Goal: Communication & Community: Ask a question

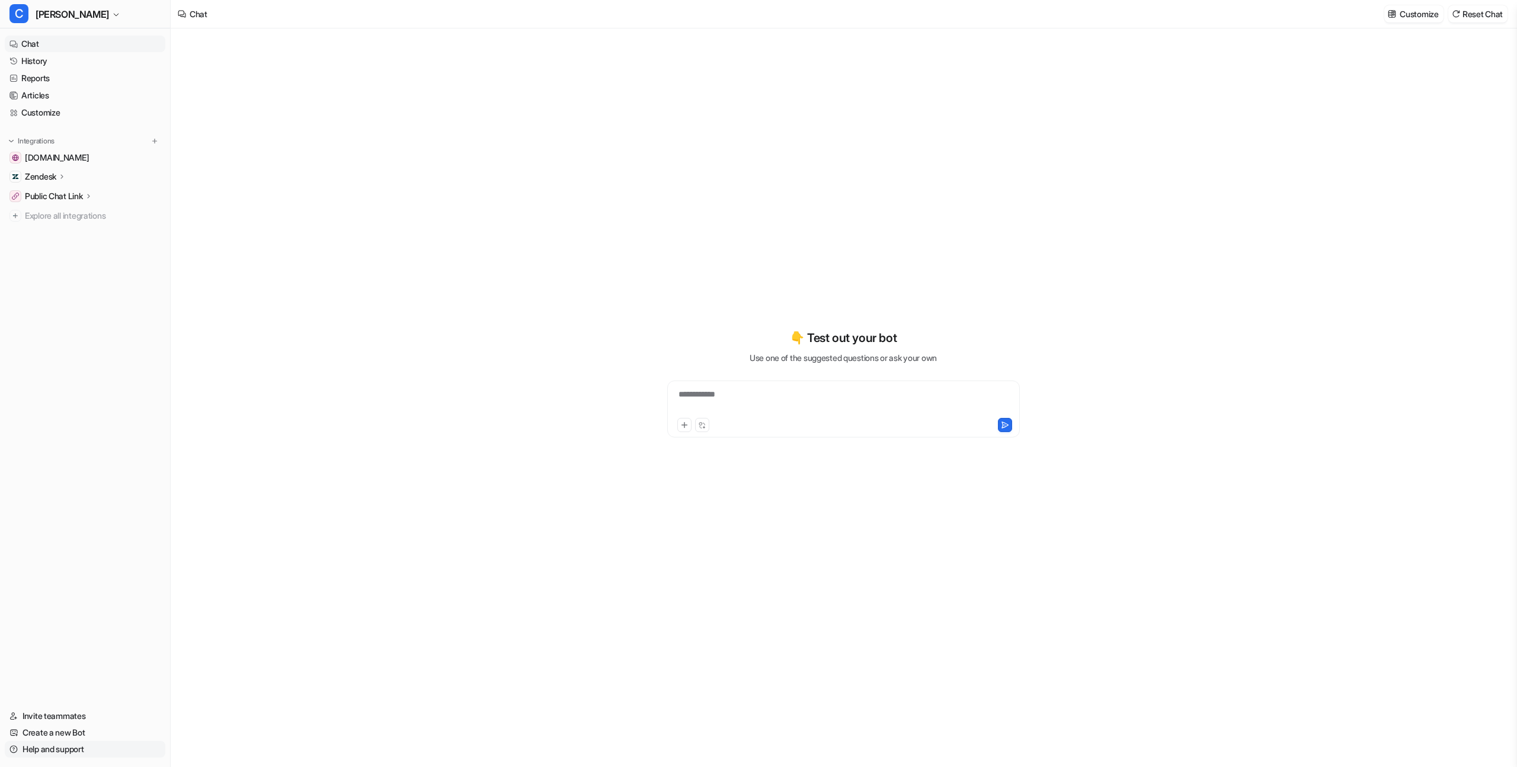
click at [44, 755] on link "Help and support" at bounding box center [85, 748] width 161 height 17
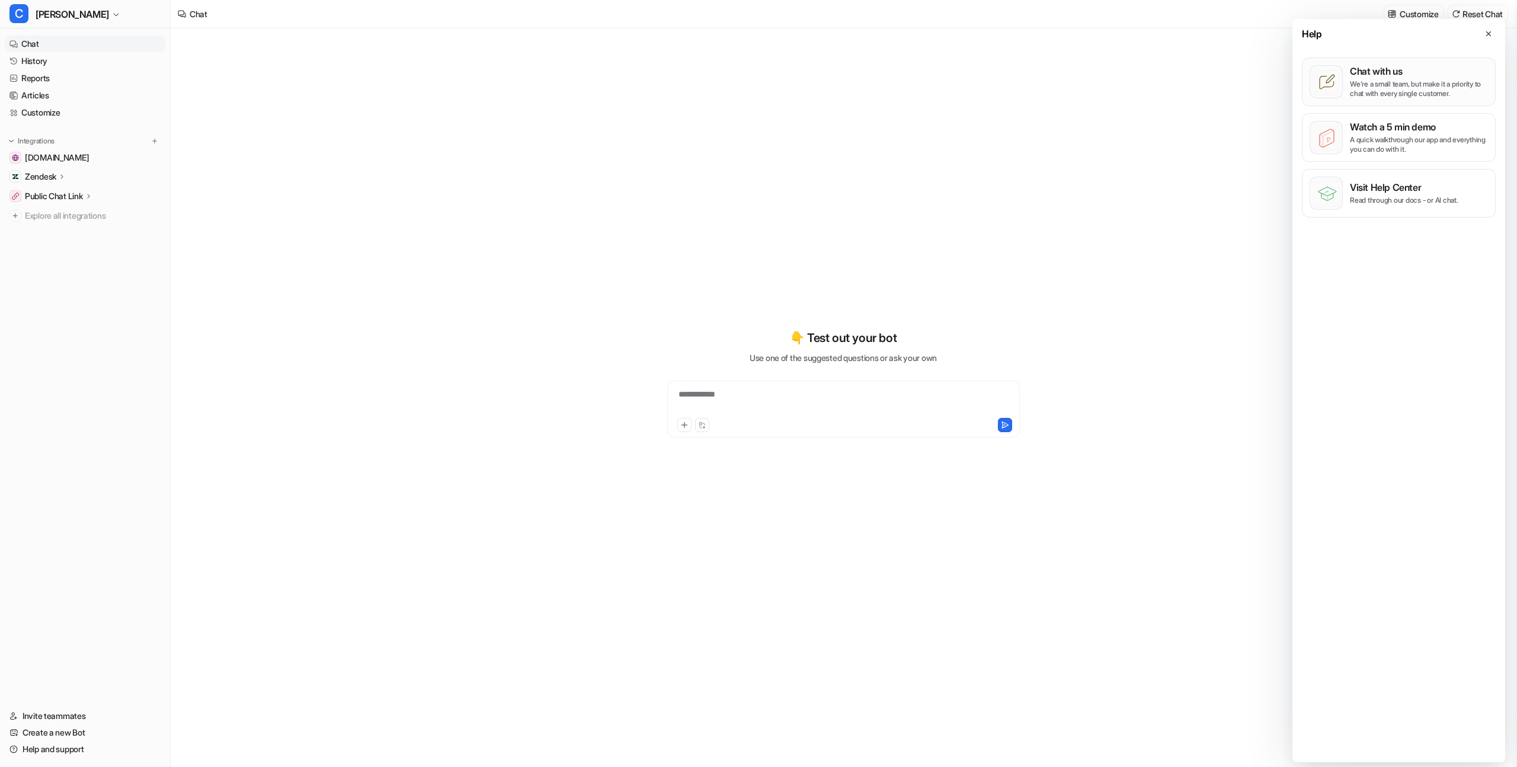
click at [1386, 82] on p "We’re a small team, but make it a priority to chat with every single customer." at bounding box center [1418, 88] width 138 height 19
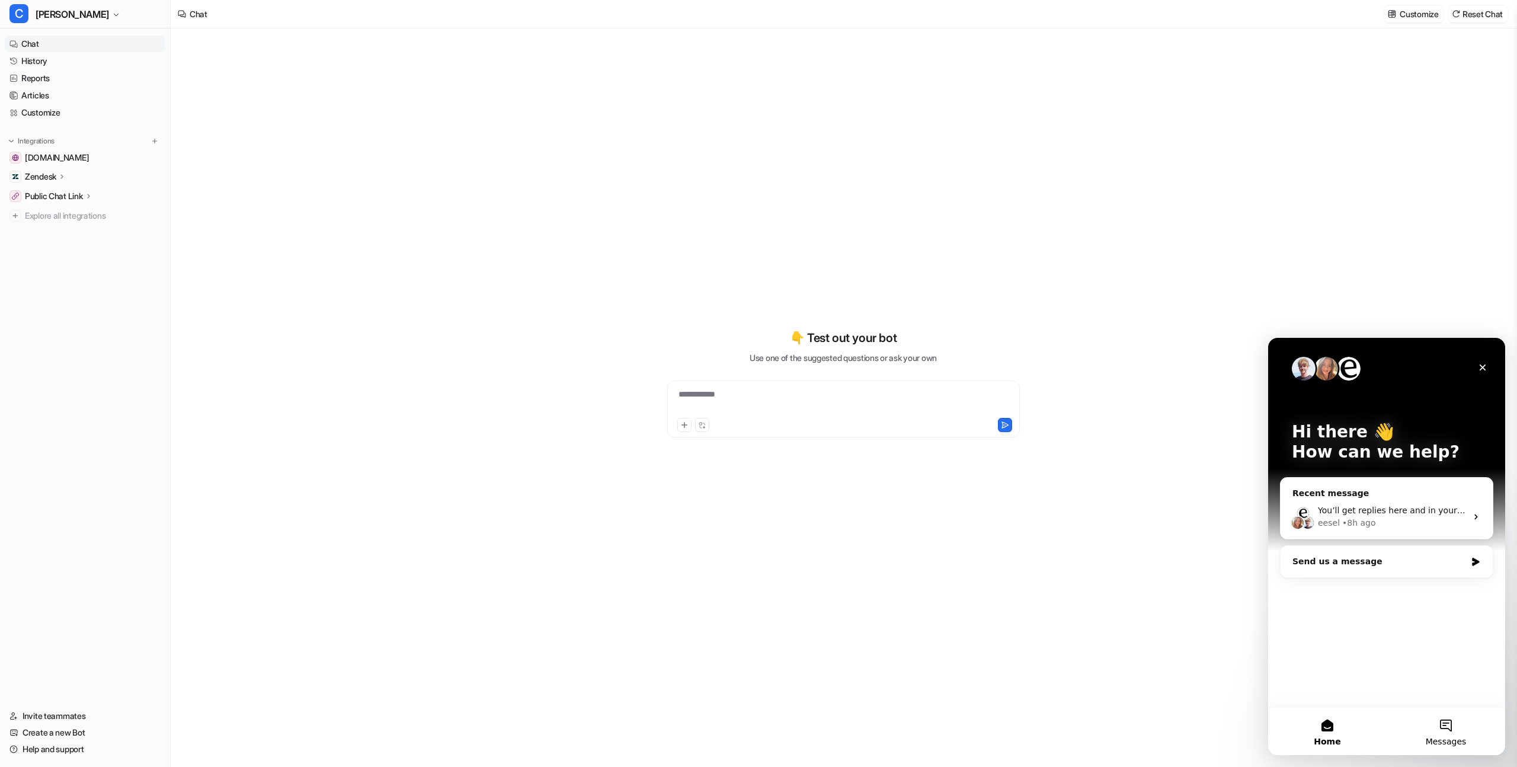
click at [1441, 727] on button "Messages" at bounding box center [1445, 730] width 118 height 47
